Goal: Book appointment/travel/reservation

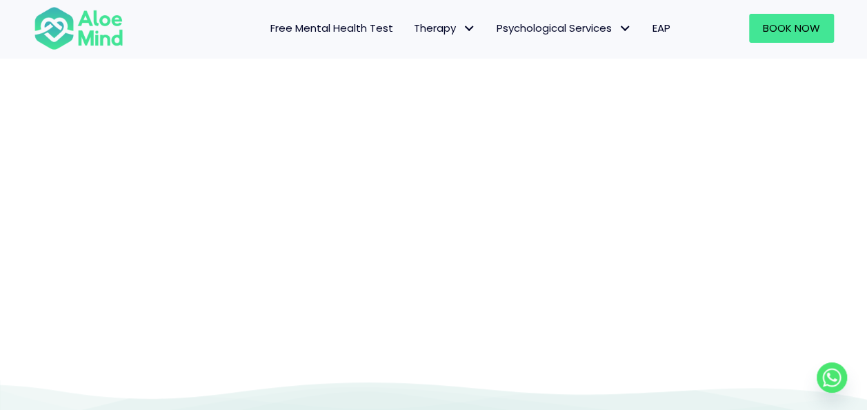
scroll to position [280, 0]
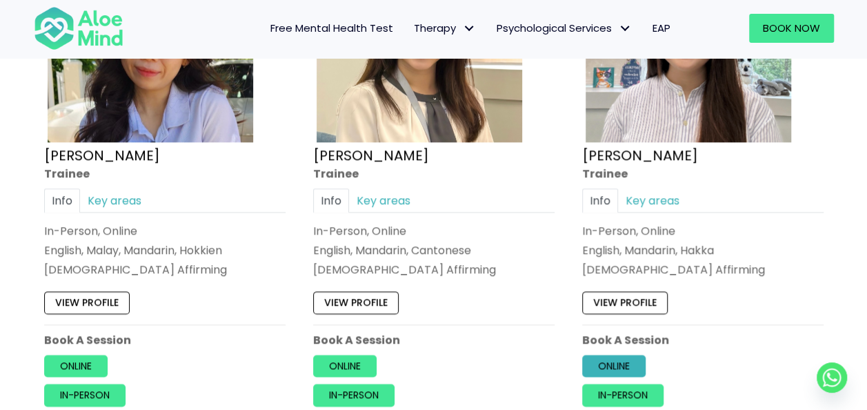
scroll to position [897, 0]
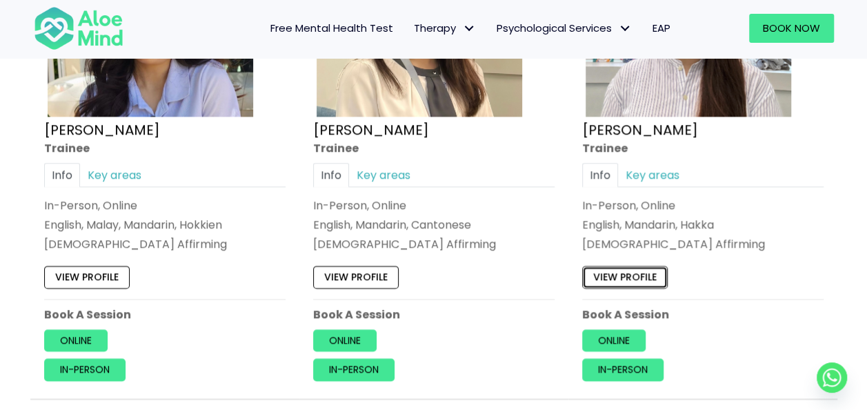
click at [640, 275] on link "View profile" at bounding box center [625, 277] width 86 height 22
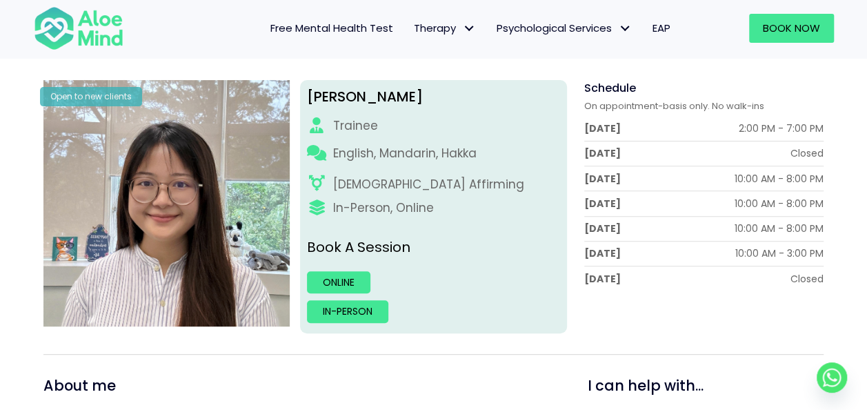
scroll to position [138, 0]
